Goal: Information Seeking & Learning: Check status

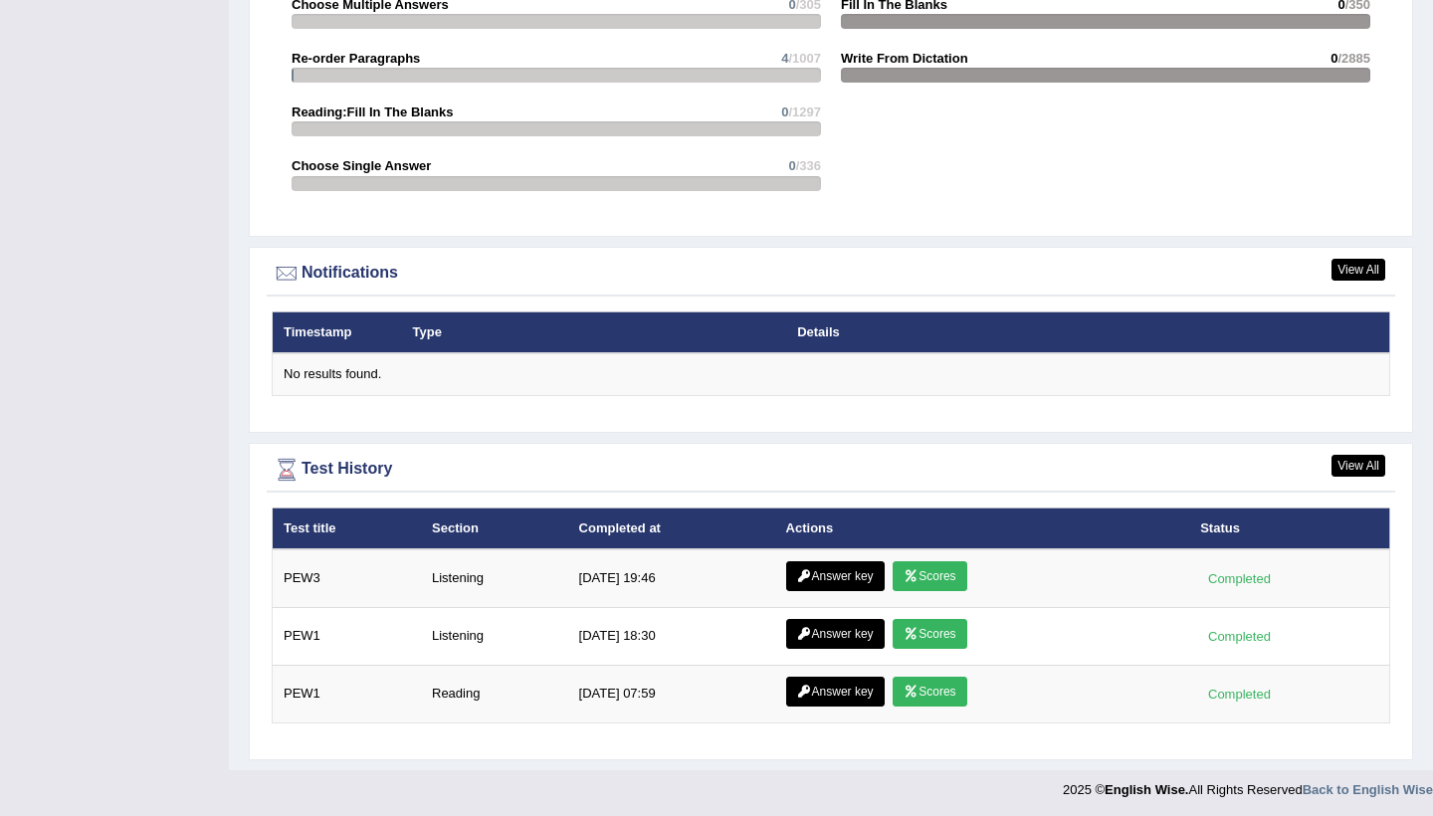
scroll to position [2310, 0]
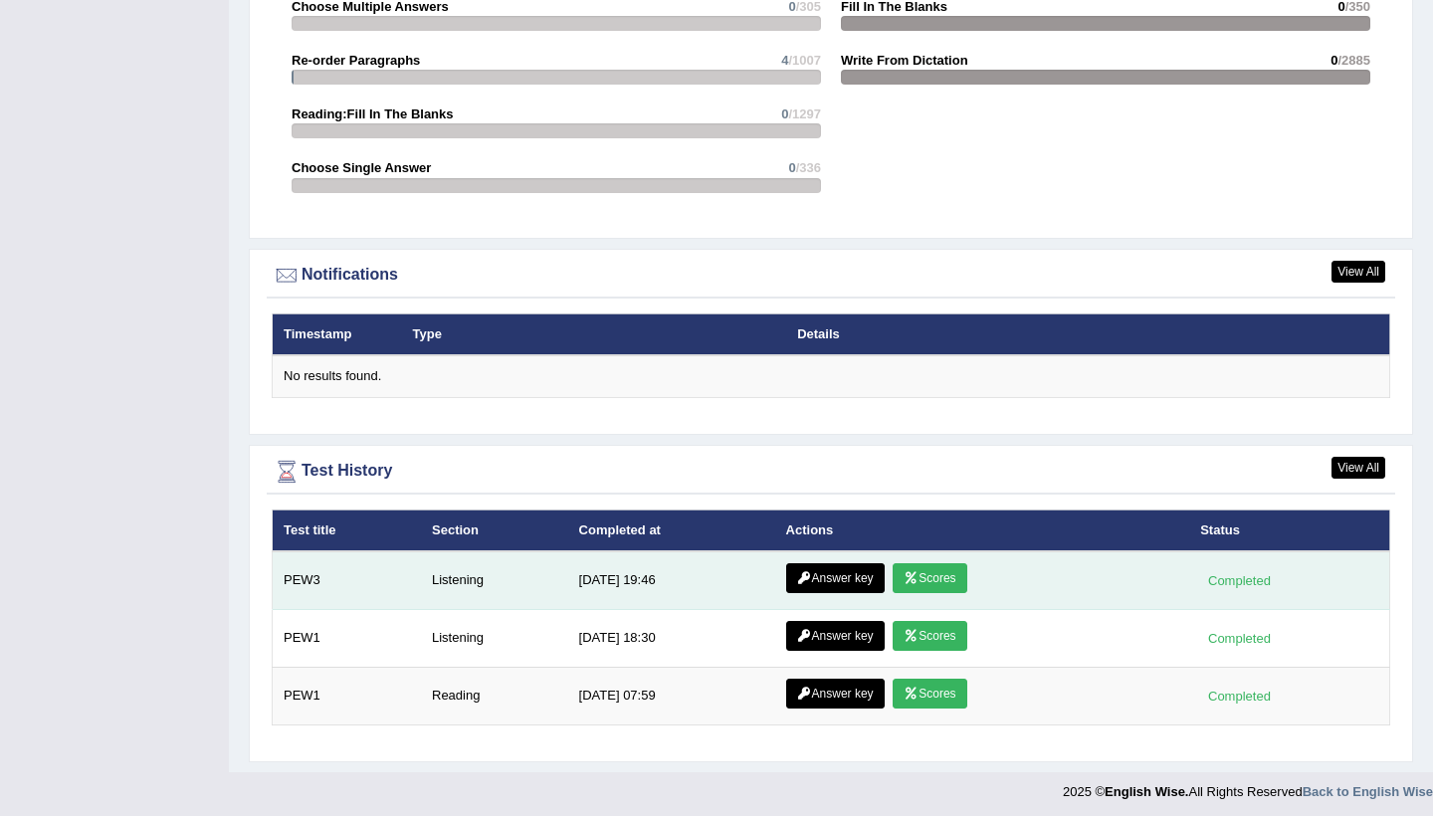
click at [828, 570] on link "Answer key" at bounding box center [835, 578] width 99 height 30
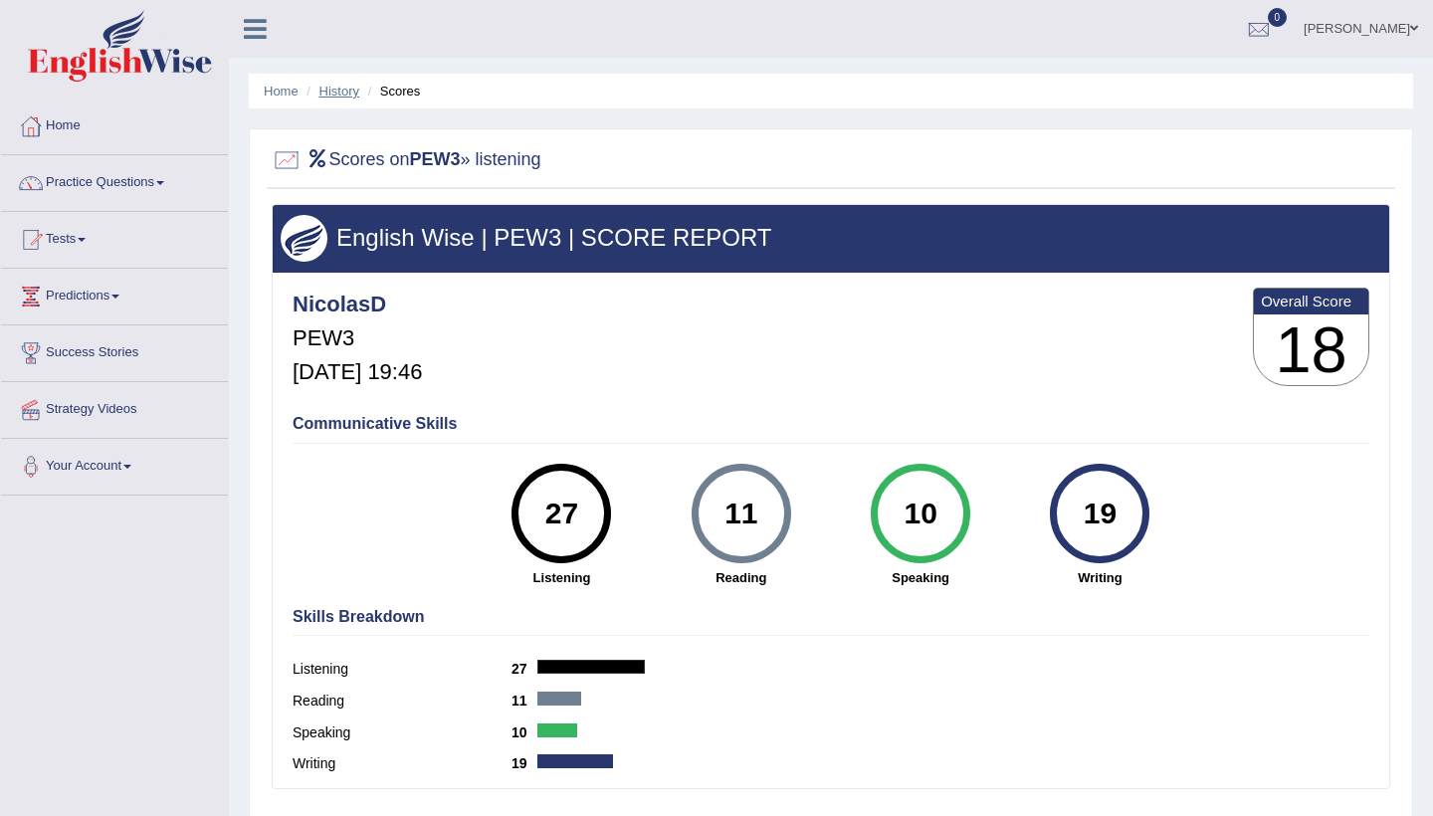
click at [319, 86] on link "History" at bounding box center [339, 91] width 40 height 15
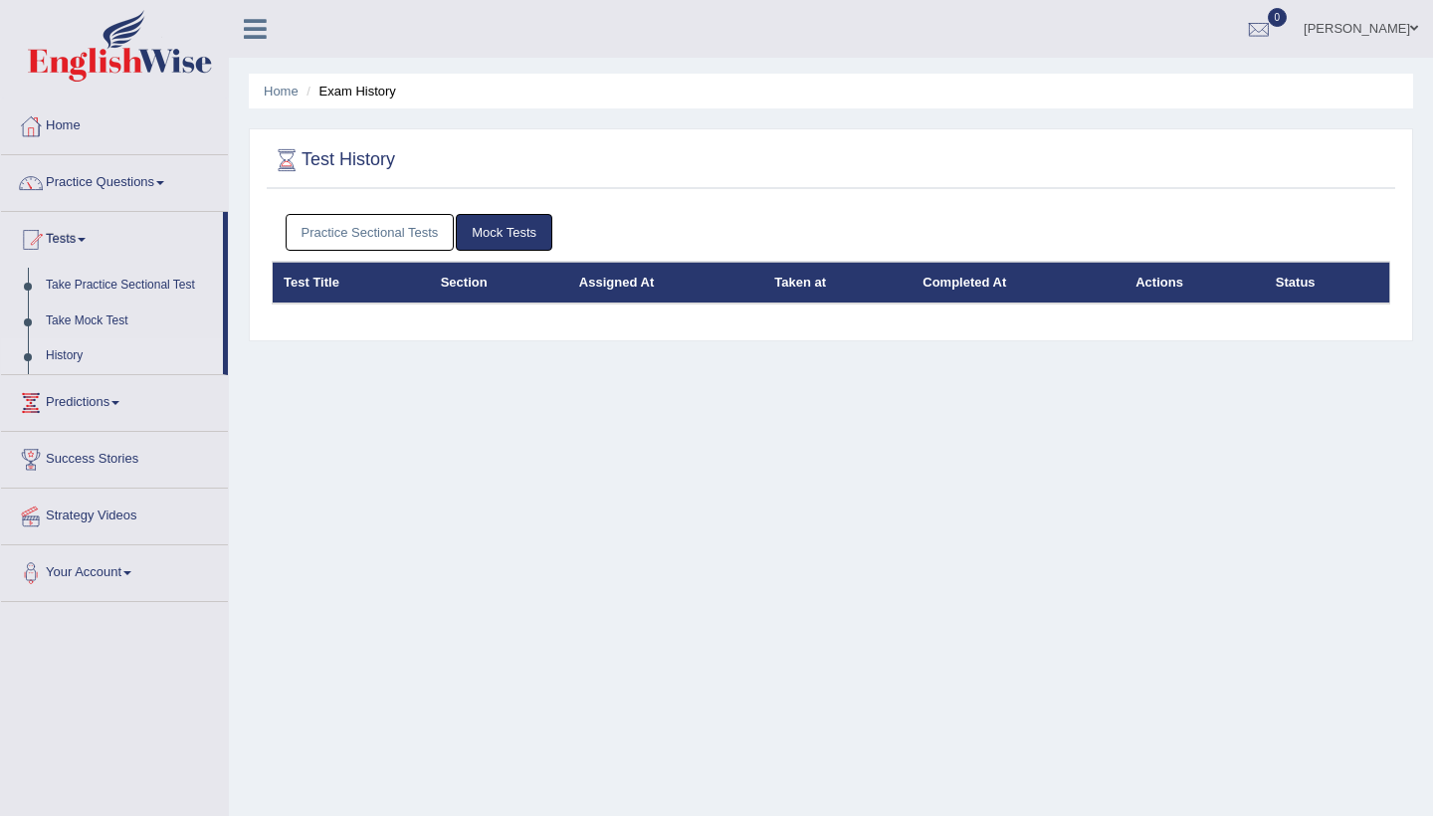
click at [405, 227] on link "Practice Sectional Tests" at bounding box center [370, 232] width 169 height 37
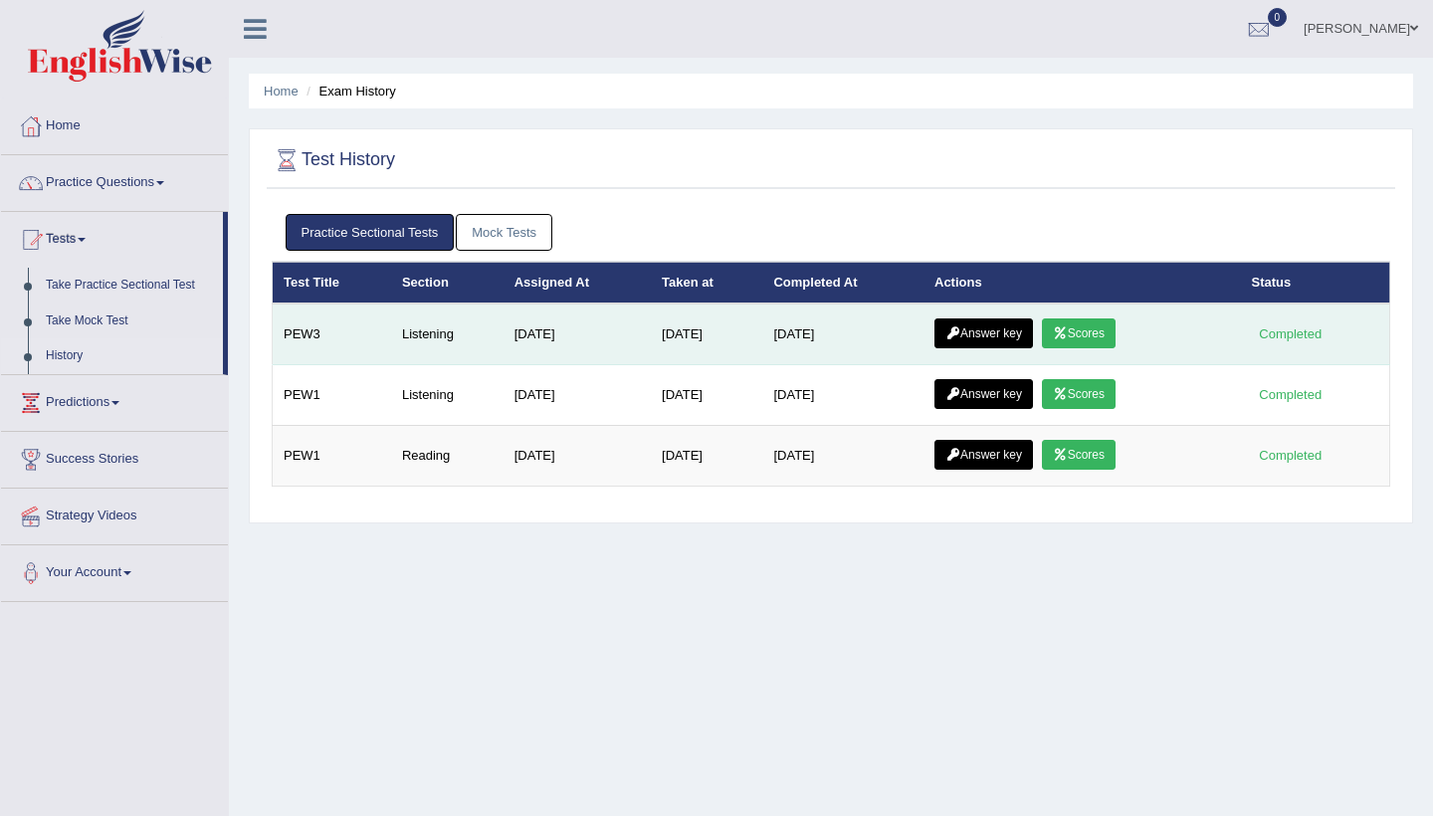
click at [1068, 327] on icon at bounding box center [1060, 333] width 15 height 12
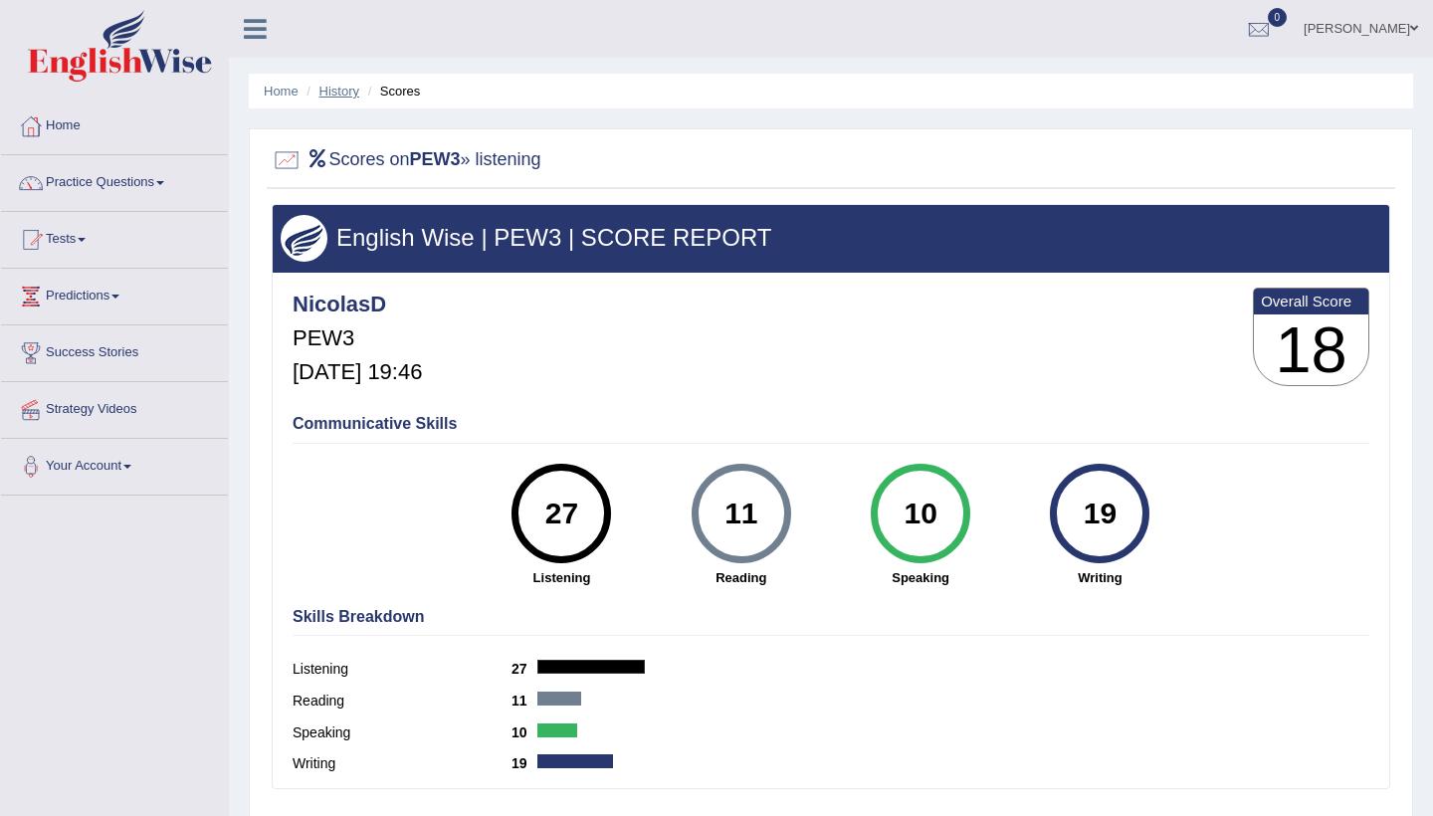
click at [343, 87] on link "History" at bounding box center [339, 91] width 40 height 15
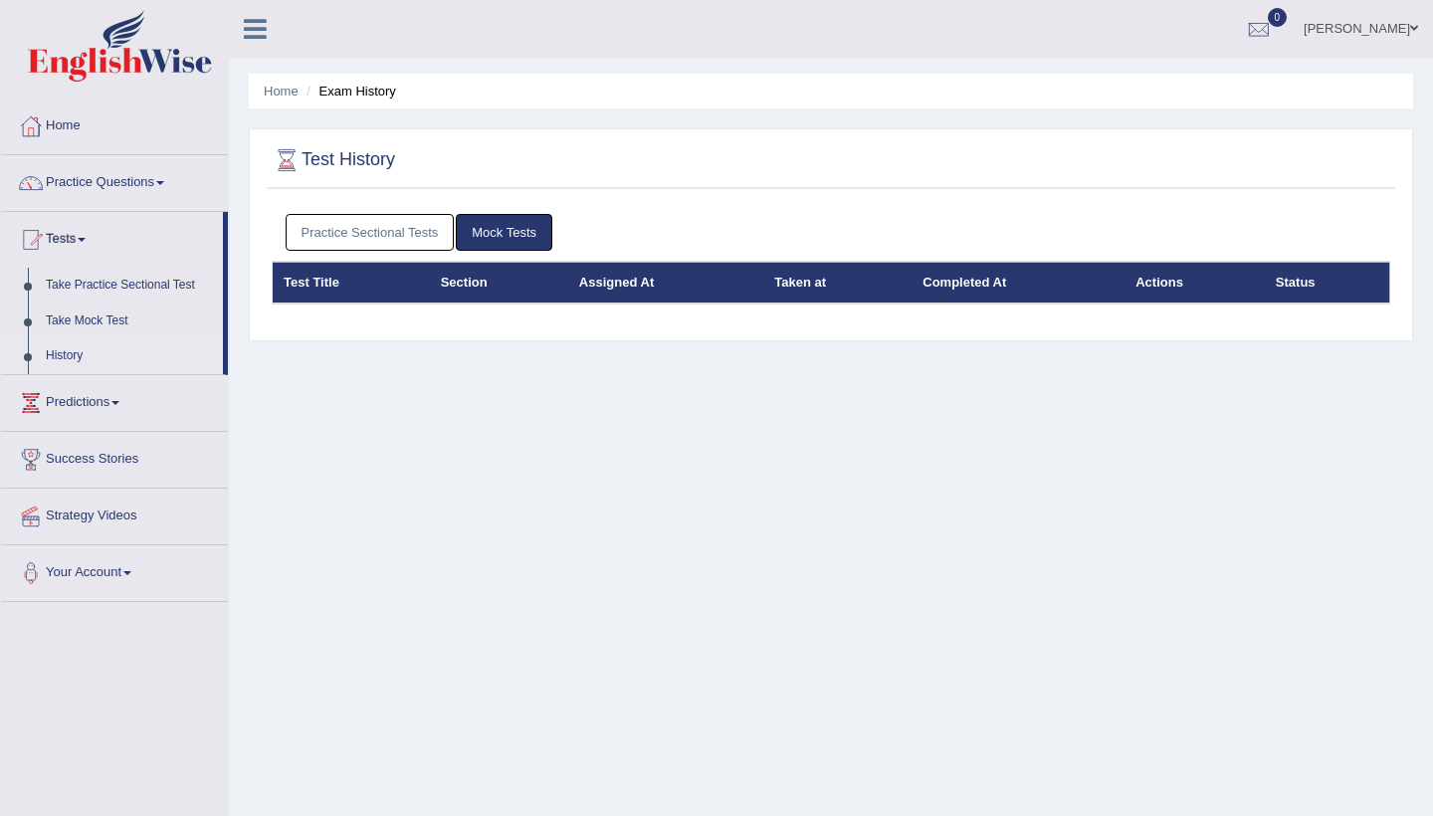
click at [445, 230] on link "Practice Sectional Tests" at bounding box center [370, 232] width 169 height 37
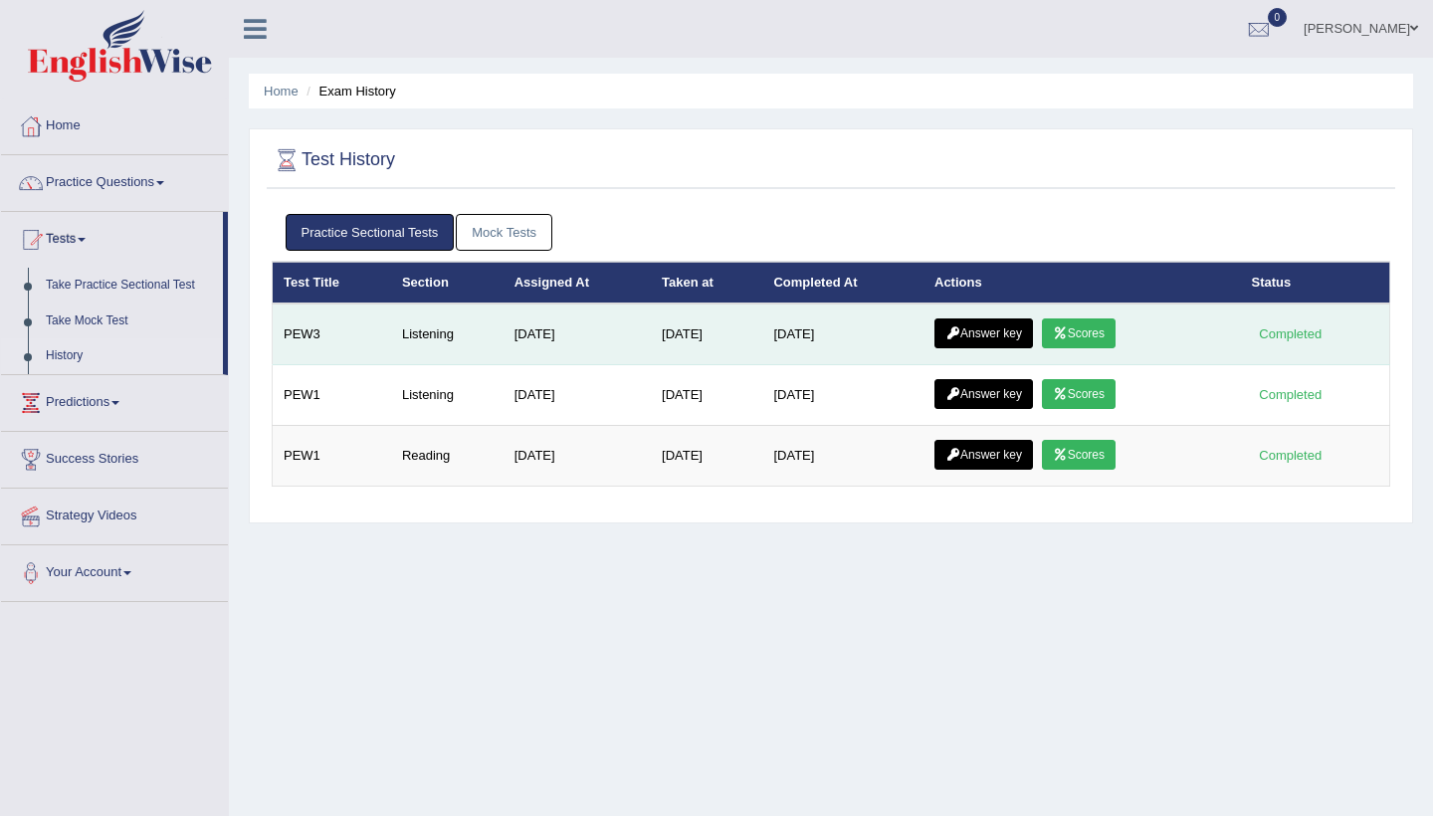
click at [1016, 338] on link "Answer key" at bounding box center [983, 333] width 99 height 30
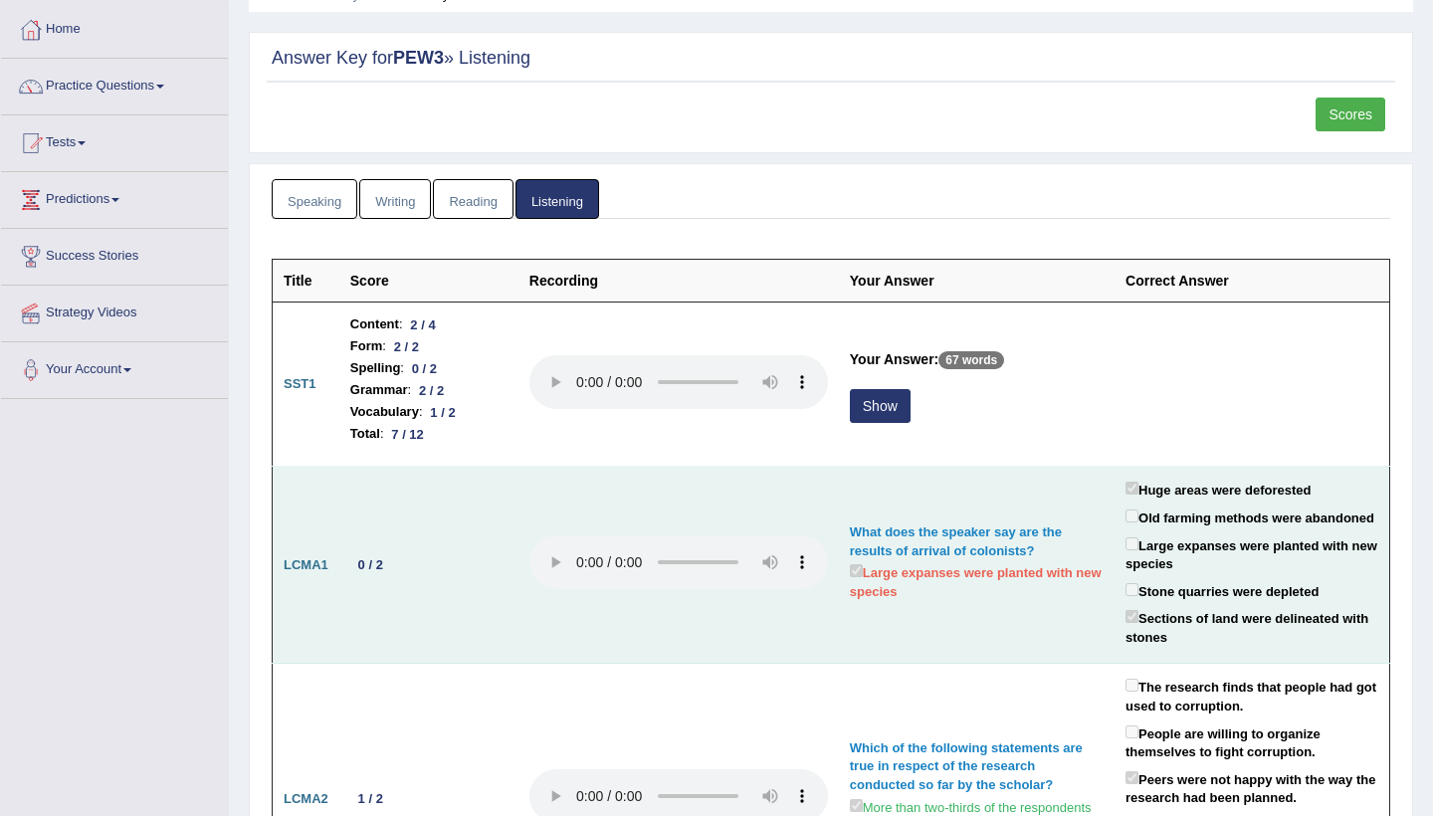
scroll to position [94, 0]
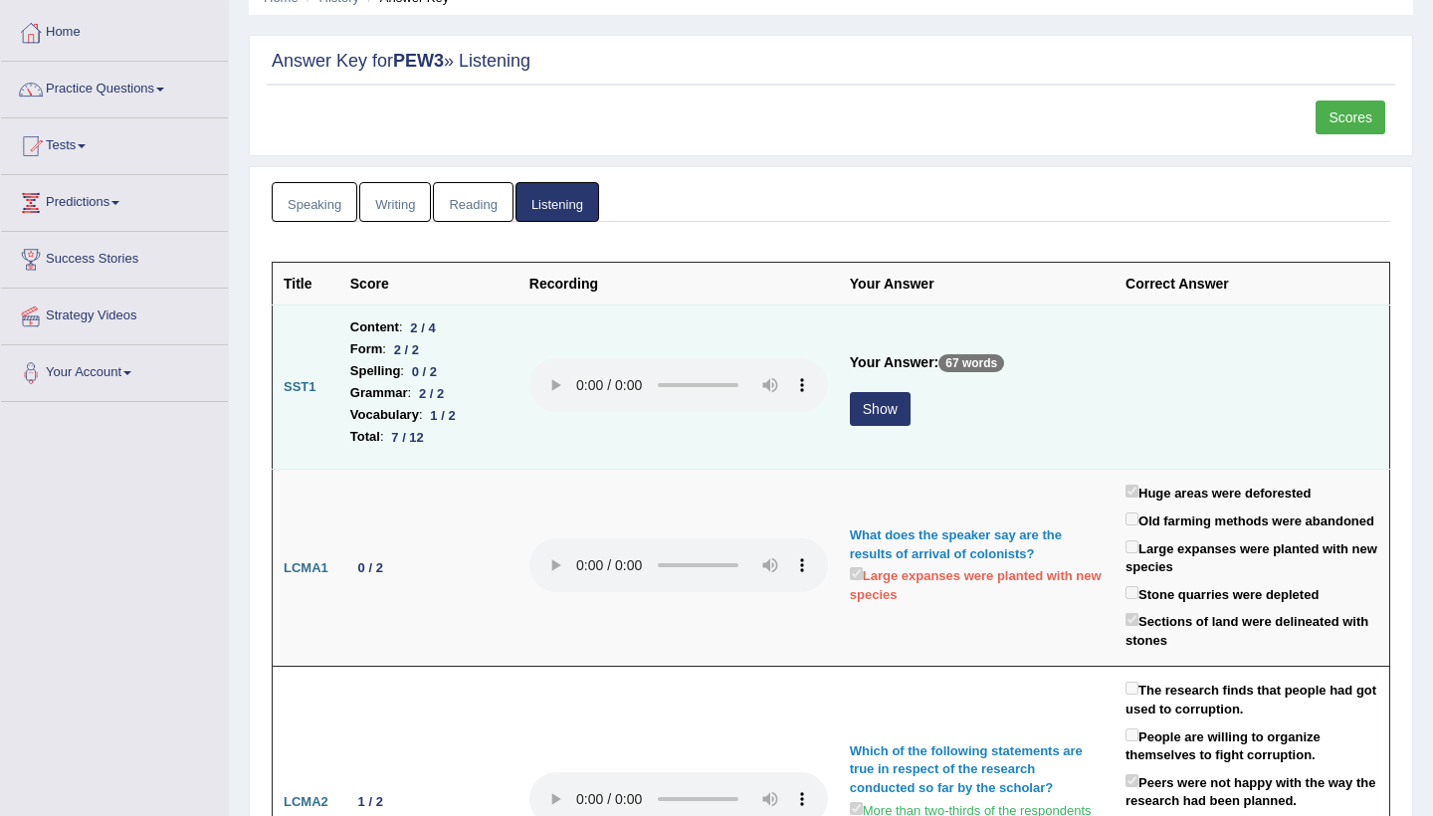
click at [850, 410] on button "Show" at bounding box center [880, 409] width 61 height 34
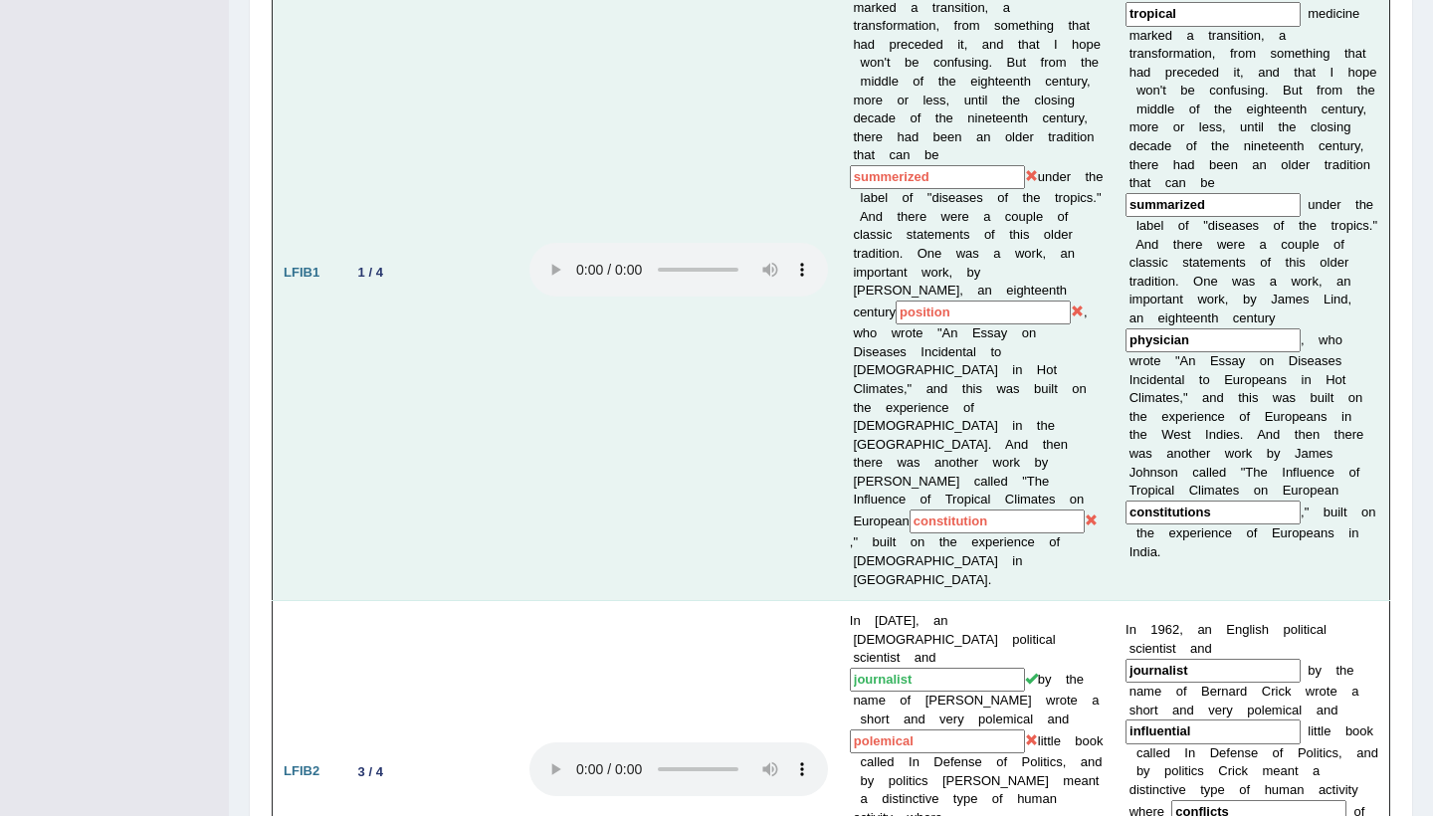
scroll to position [1272, 0]
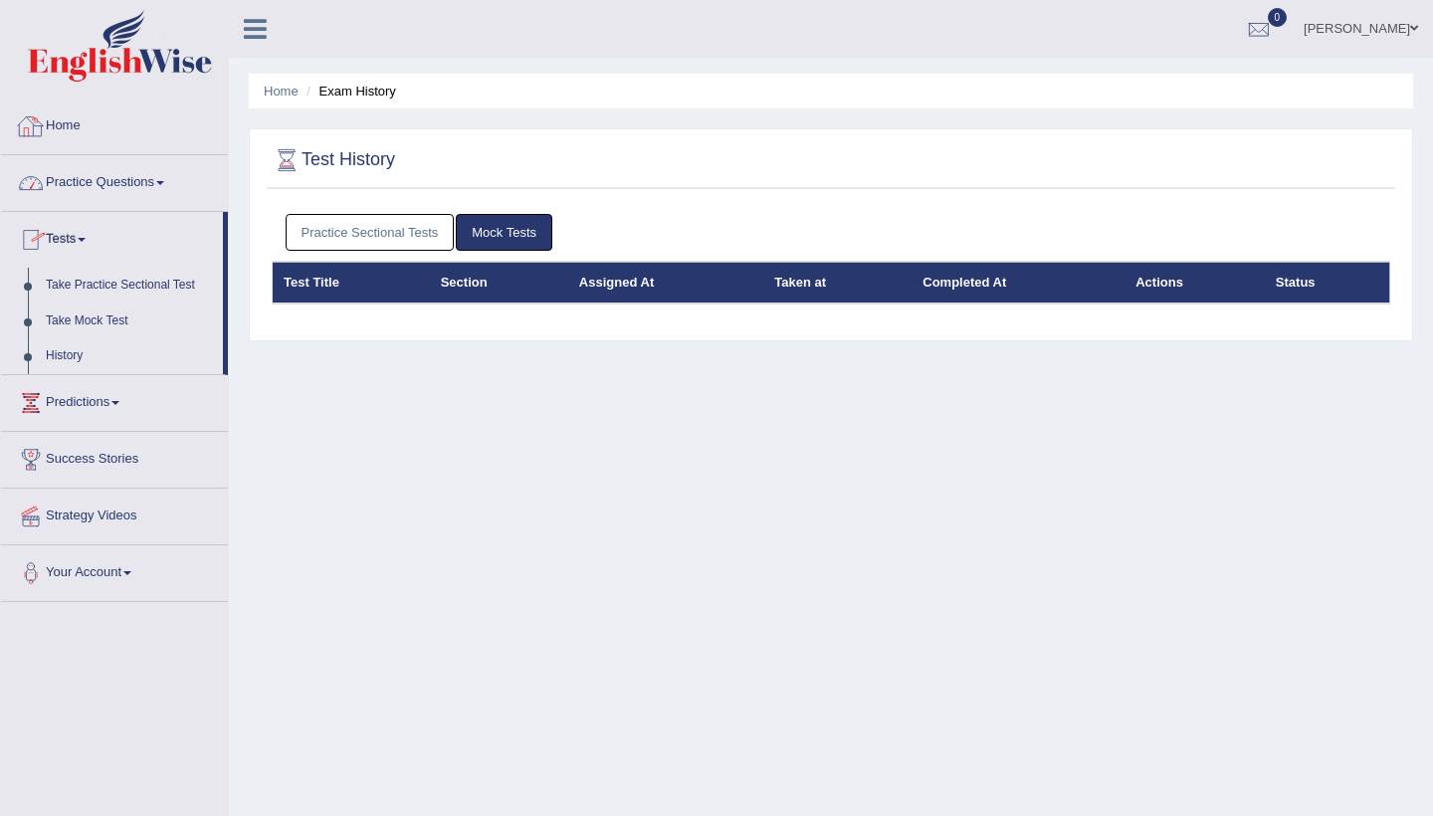
click at [79, 126] on link "Home" at bounding box center [114, 124] width 227 height 50
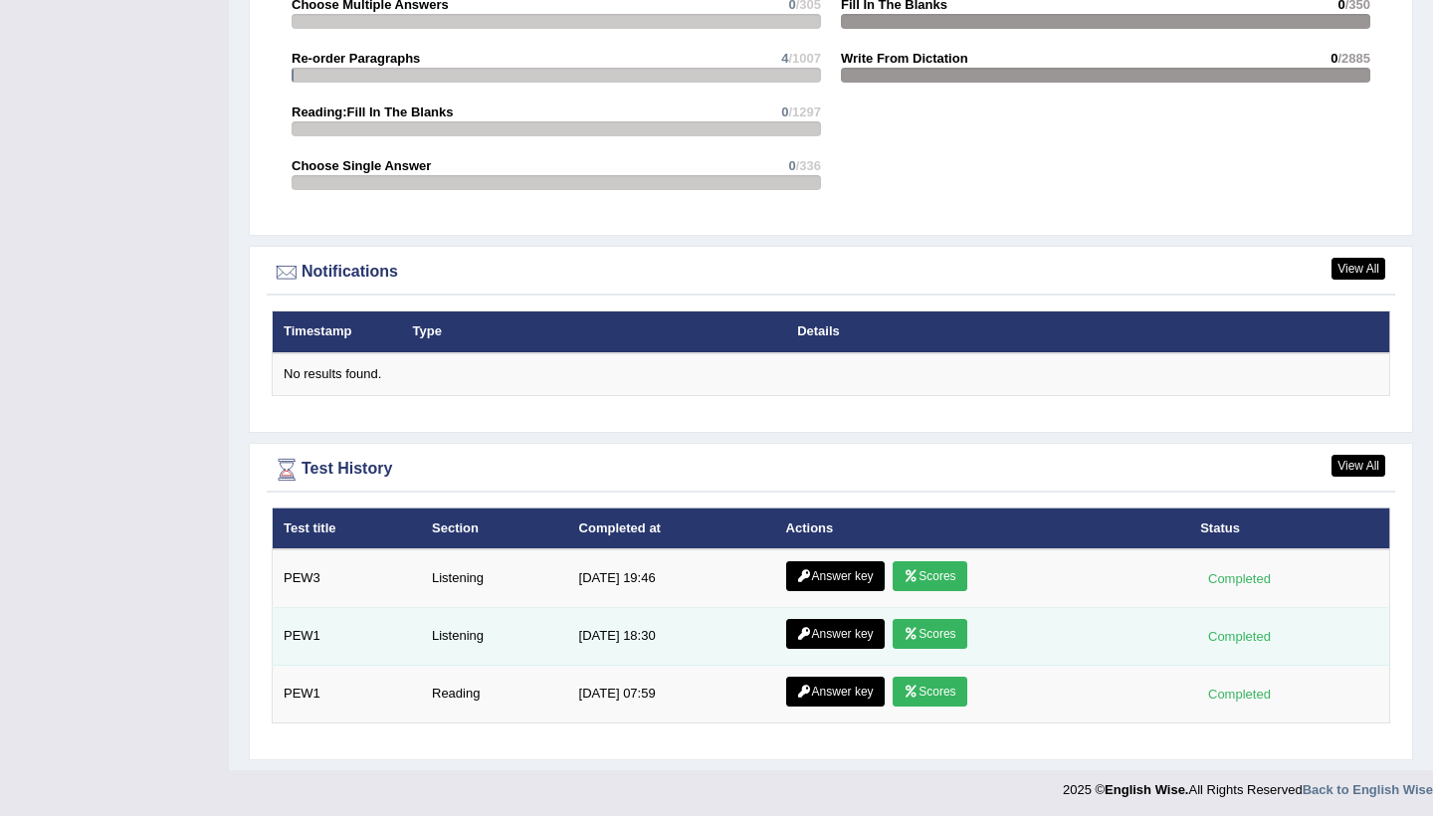
scroll to position [2184, 0]
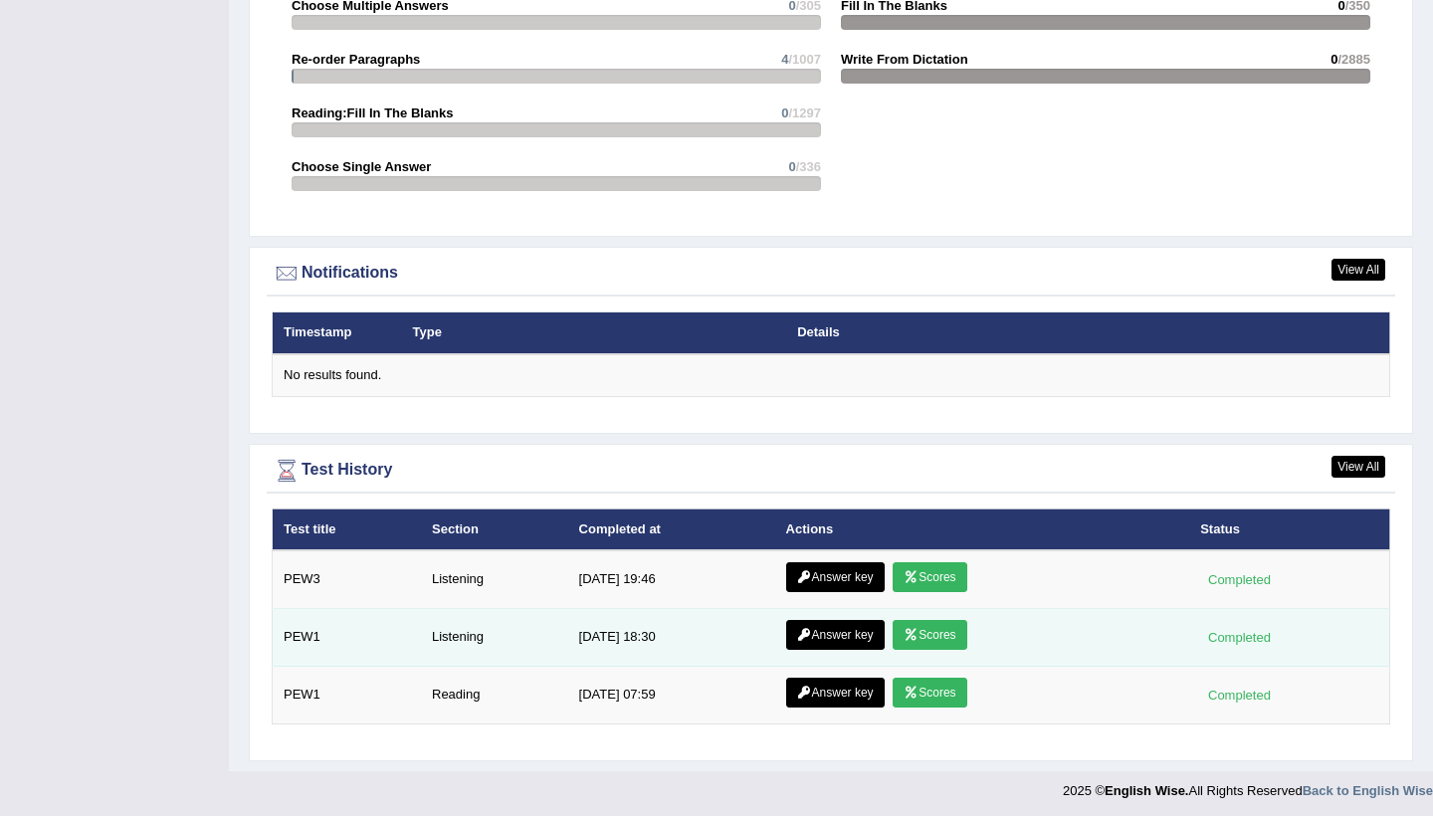
click at [942, 628] on link "Scores" at bounding box center [929, 635] width 74 height 30
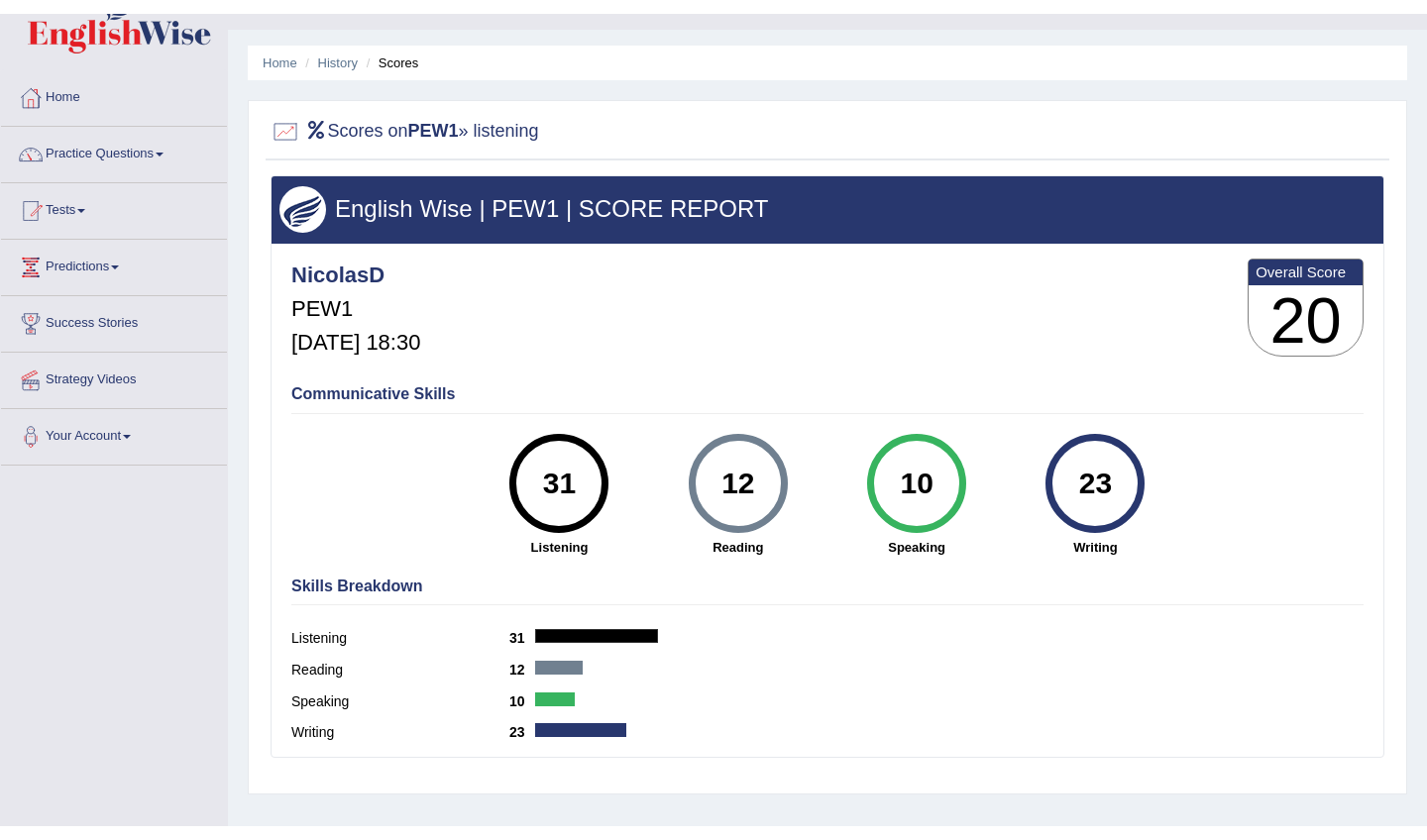
scroll to position [46, 0]
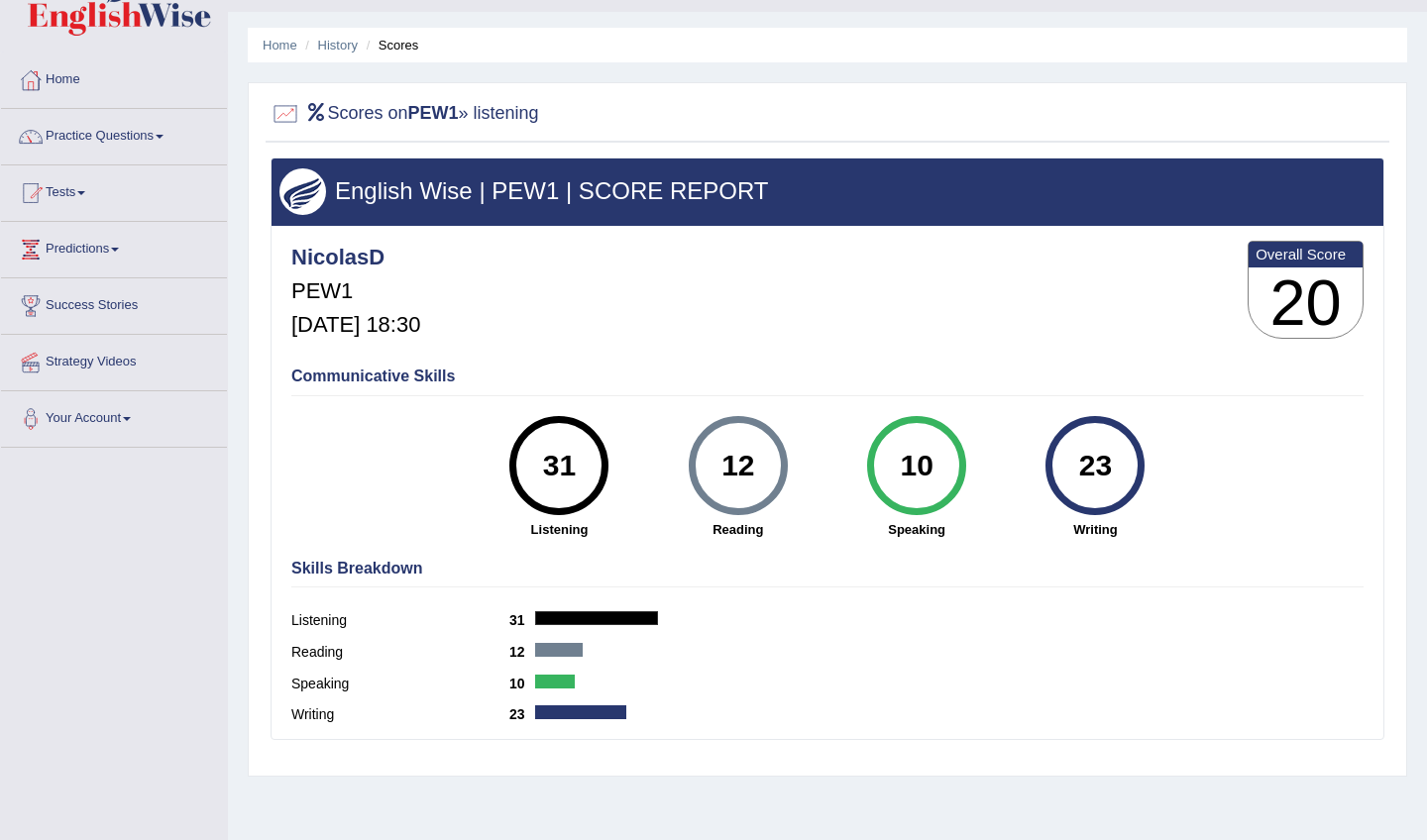
click at [330, 54] on li "History" at bounding box center [329, 45] width 58 height 19
click at [337, 44] on link "History" at bounding box center [338, 45] width 40 height 15
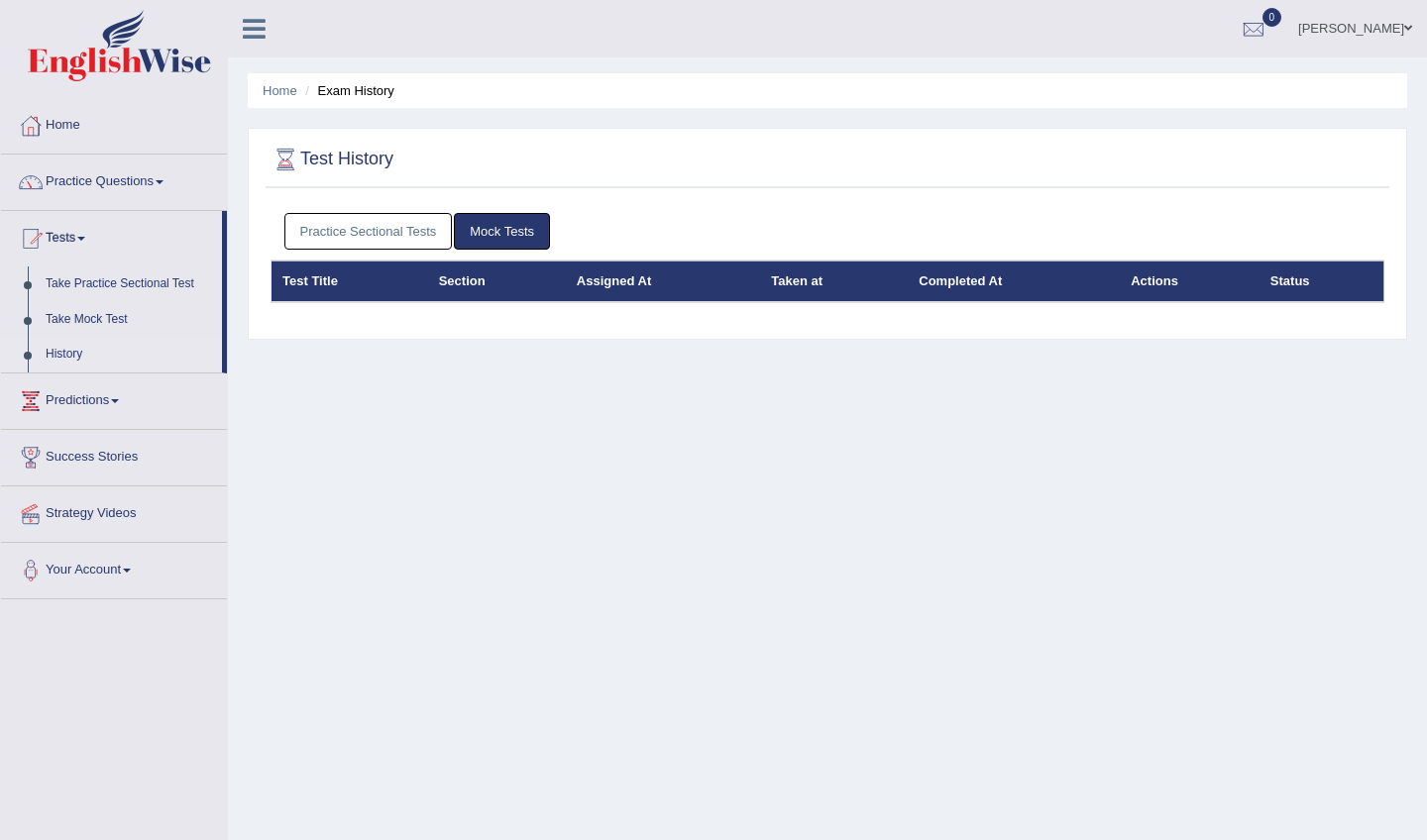
click at [348, 230] on link "Practice Sectional Tests" at bounding box center [368, 231] width 168 height 37
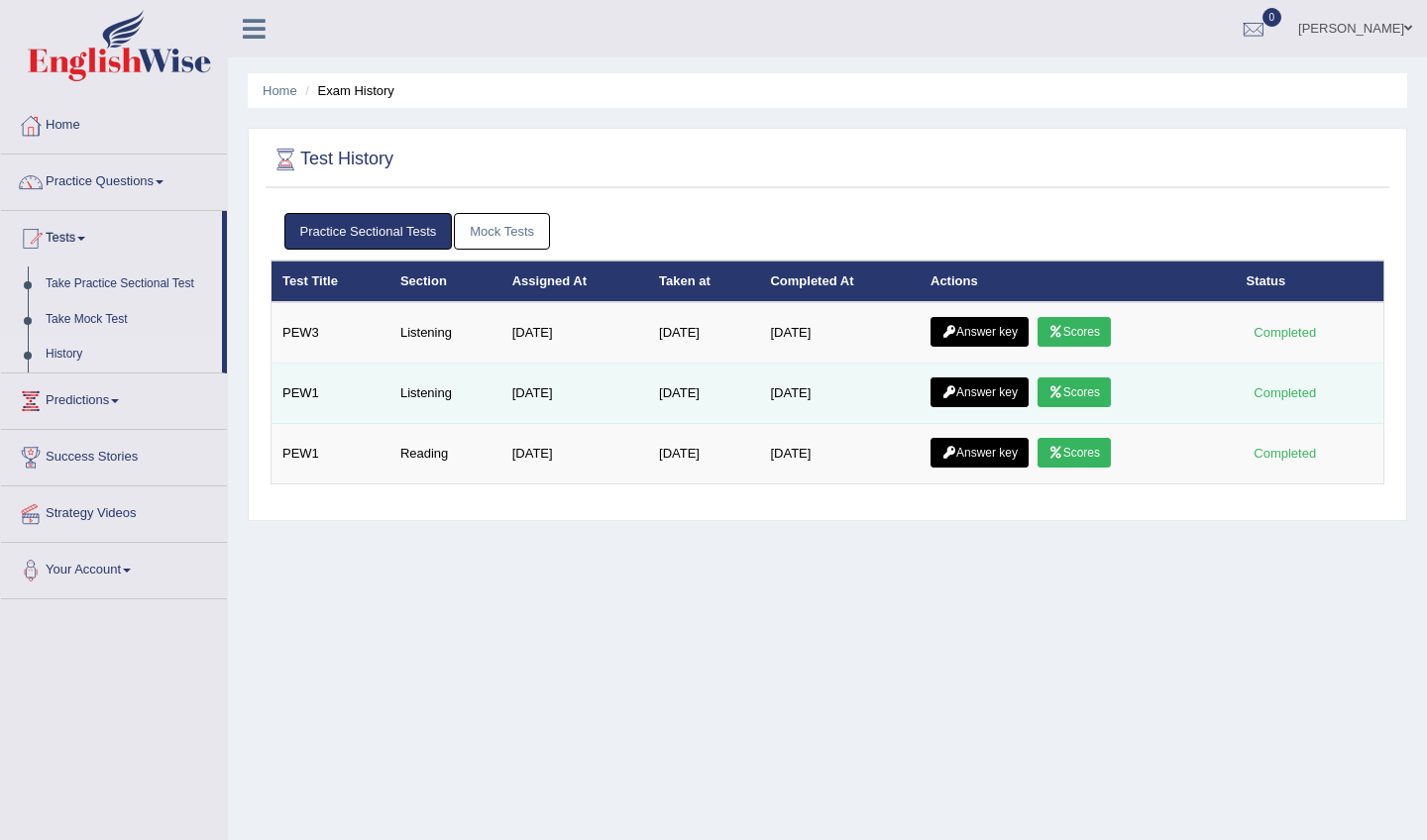
click at [956, 392] on icon at bounding box center [948, 392] width 15 height 12
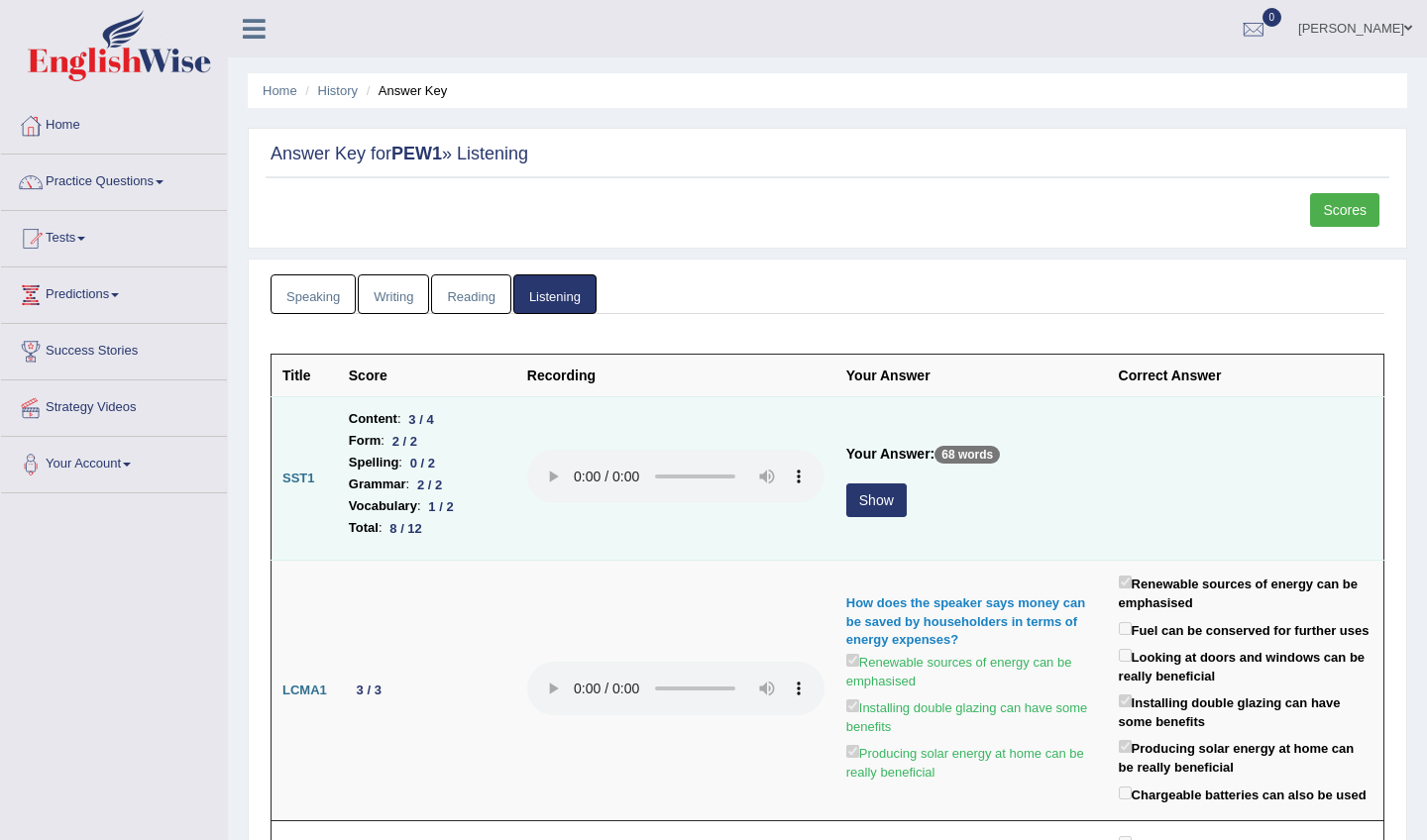
click at [846, 514] on button "Show" at bounding box center [876, 501] width 61 height 34
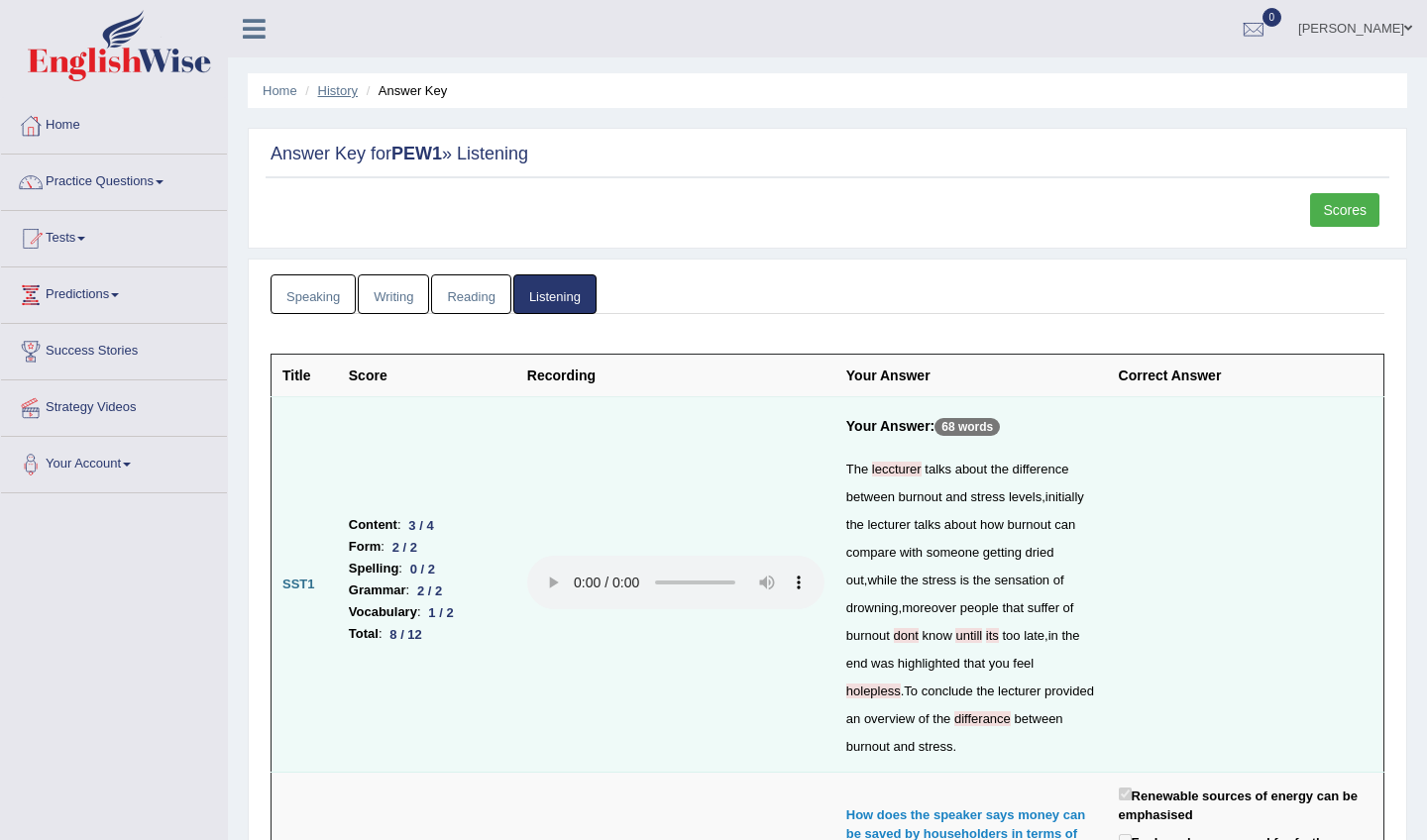
click at [356, 96] on link "History" at bounding box center [338, 91] width 40 height 15
